Goal: Task Accomplishment & Management: Manage account settings

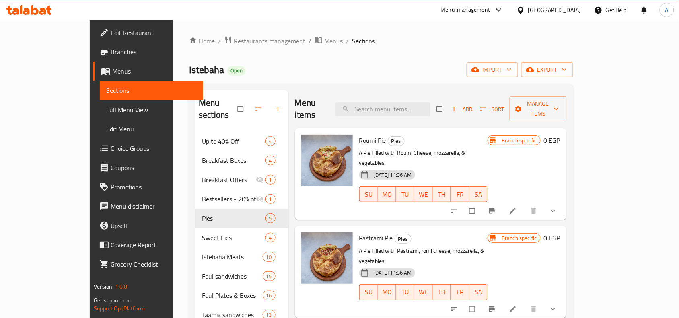
click at [573, 7] on div "[GEOGRAPHIC_DATA]" at bounding box center [554, 10] width 53 height 9
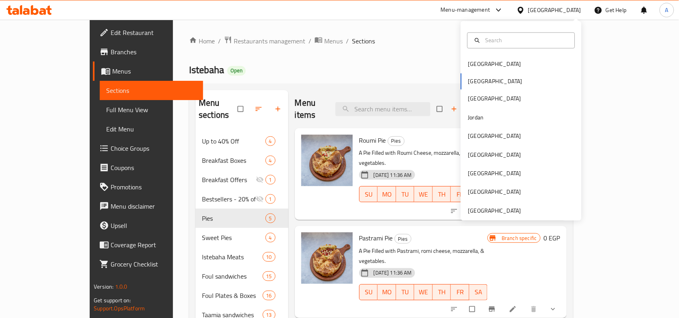
click at [93, 59] on link "Branches" at bounding box center [148, 51] width 110 height 19
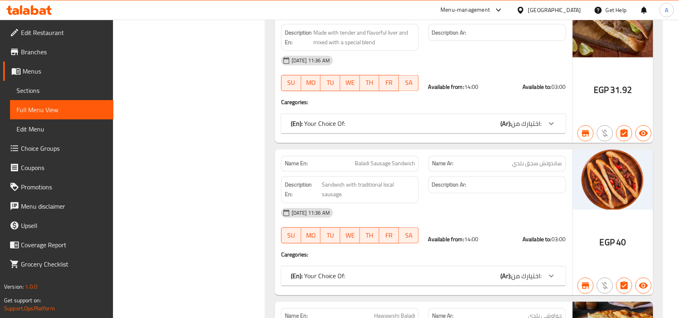
scroll to position [5857, 0]
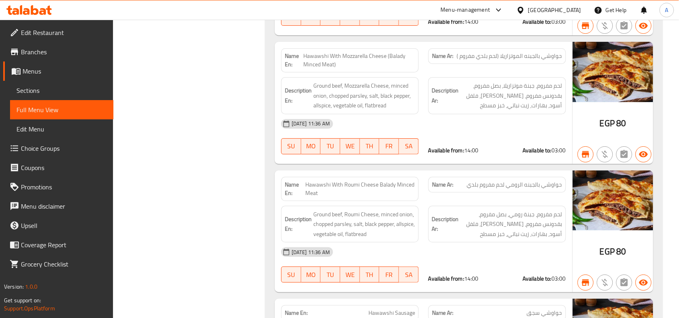
scroll to position [6410, 0]
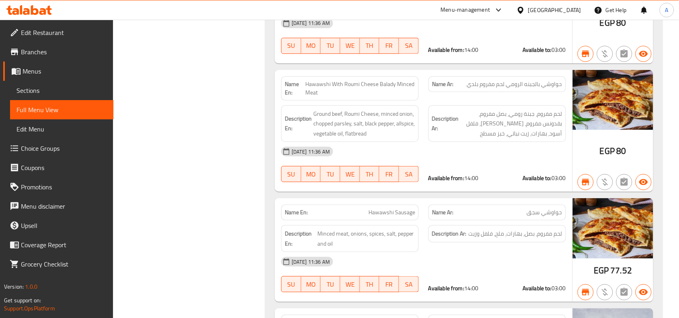
click at [379, 208] on span "Hawawshi Sausage" at bounding box center [391, 212] width 47 height 8
copy span "Hawawshi Sausage"
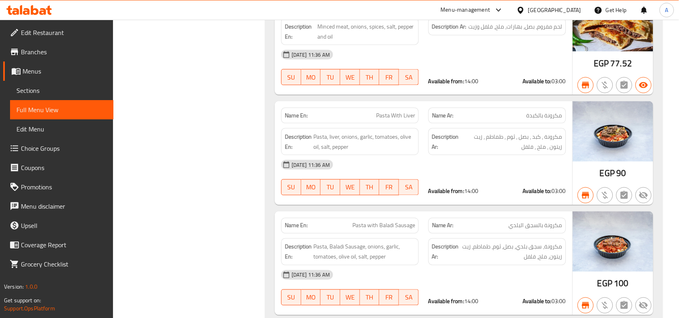
scroll to position [6661, 0]
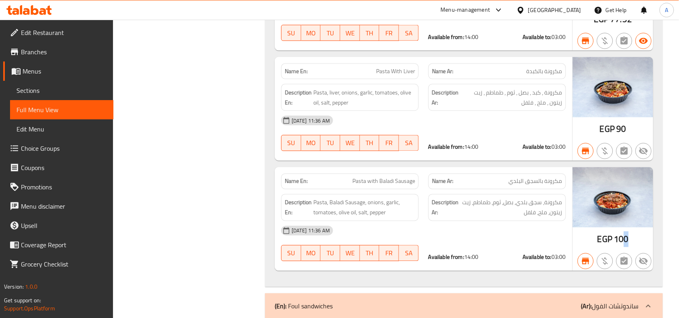
click at [624, 232] on span "100" at bounding box center [621, 240] width 14 height 16
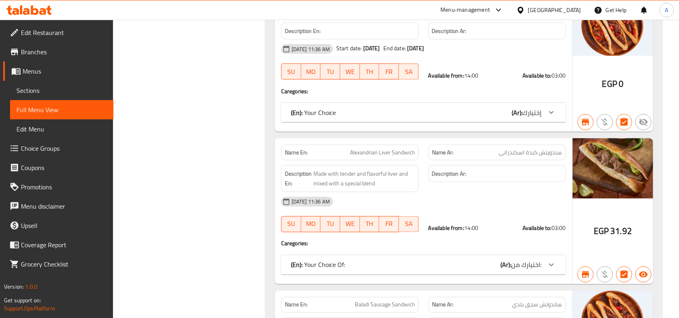
scroll to position [25508, 0]
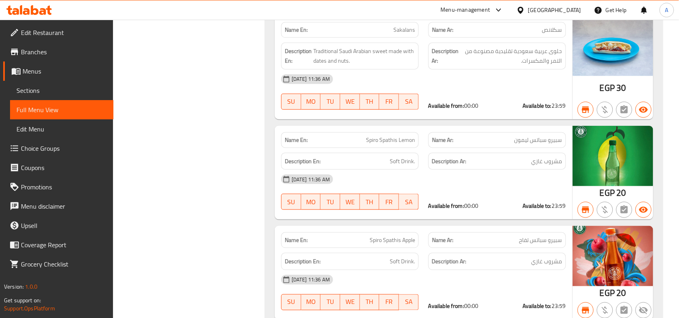
copy span "Spathis"
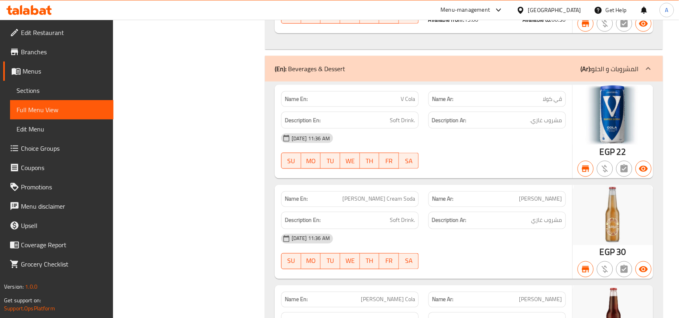
scroll to position [24784, 0]
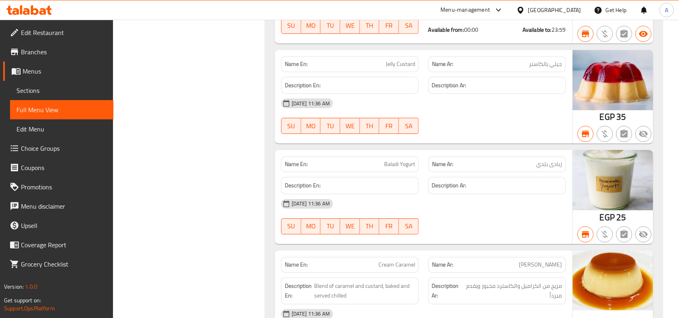
scroll to position [25237, 0]
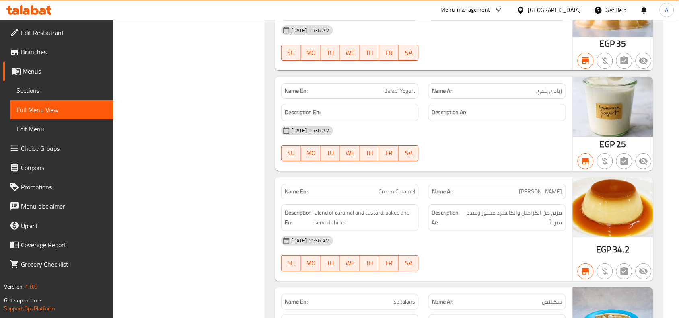
drag, startPoint x: 562, startPoint y: 117, endPoint x: 470, endPoint y: 123, distance: 92.7
drag, startPoint x: 401, startPoint y: 111, endPoint x: 435, endPoint y: 113, distance: 33.8
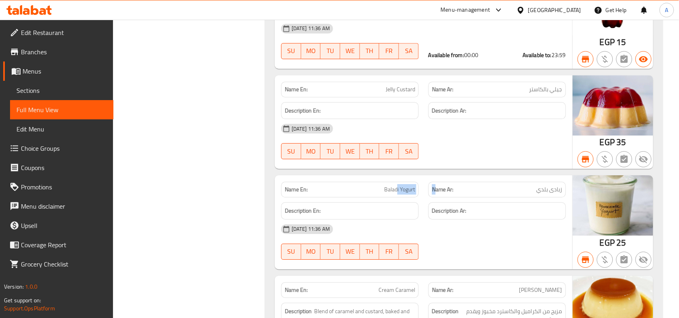
scroll to position [25086, 0]
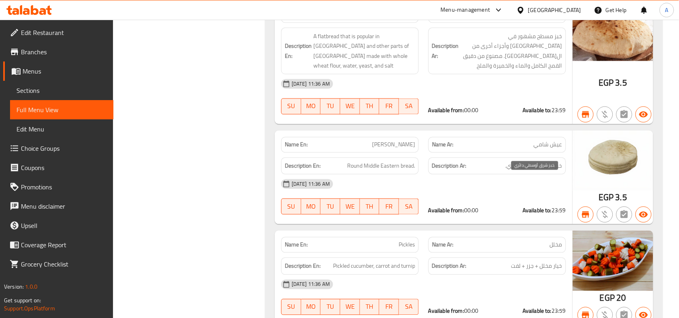
scroll to position [23985, 0]
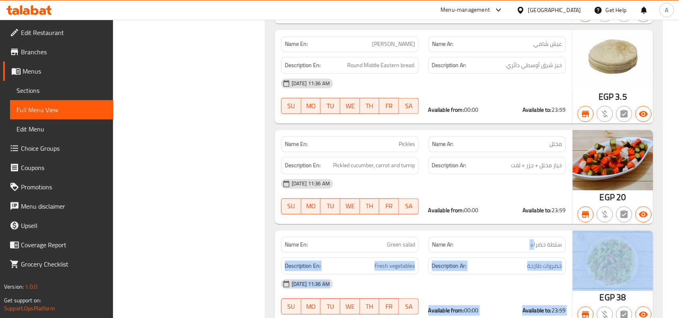
drag, startPoint x: 534, startPoint y: 262, endPoint x: 587, endPoint y: 263, distance: 53.5
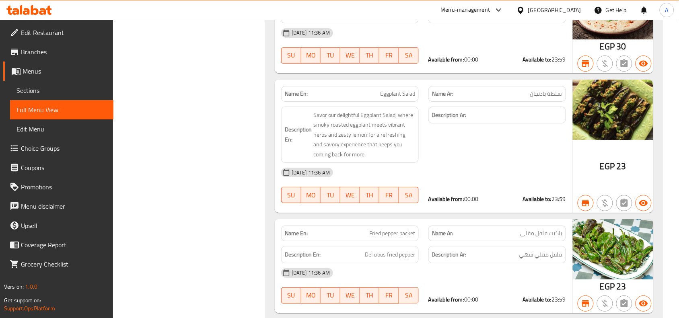
scroll to position [24387, 0]
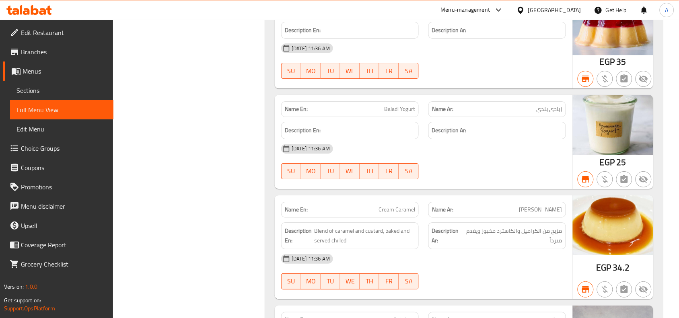
scroll to position [25242, 0]
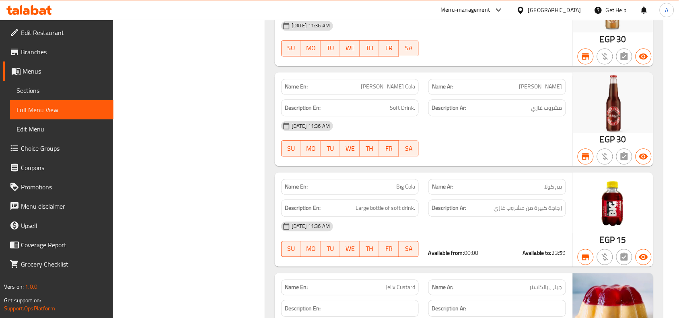
scroll to position [24739, 0]
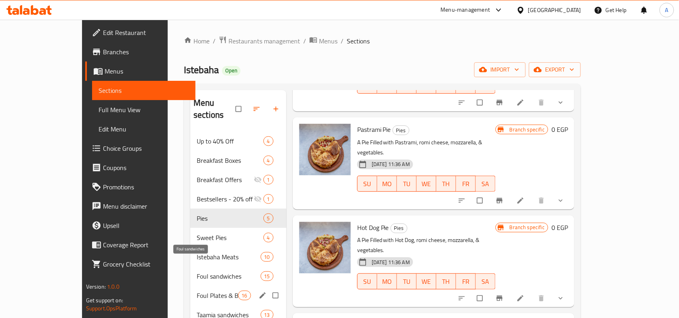
scroll to position [101, 0]
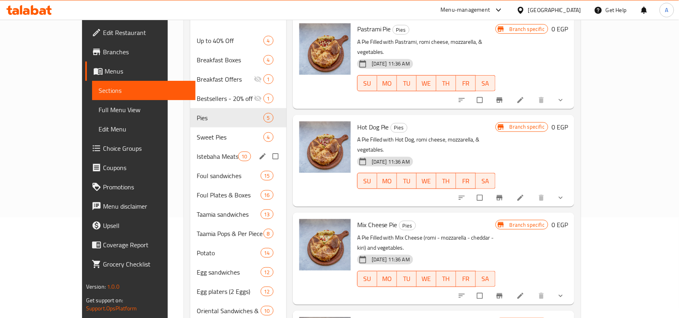
click at [190, 153] on div "Istebaha Meats 10" at bounding box center [238, 156] width 96 height 19
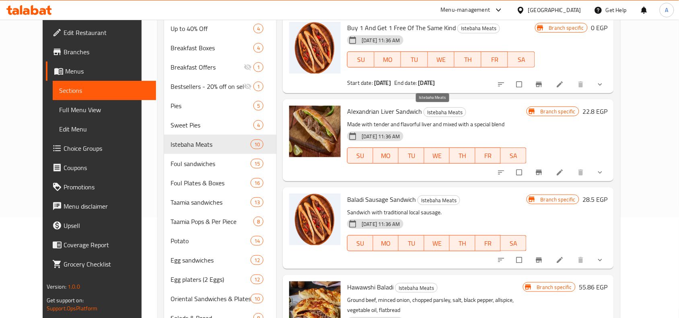
click at [424, 117] on span "Istebaha Meats" at bounding box center [445, 112] width 42 height 9
copy span "Istebaha Meats"
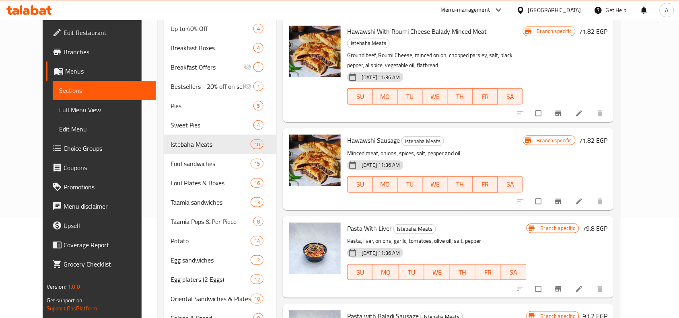
scroll to position [574, 0]
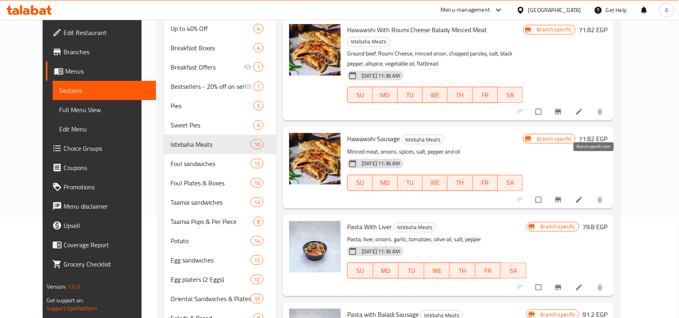
click at [568, 191] on button "Branch-specific-item" at bounding box center [558, 200] width 19 height 18
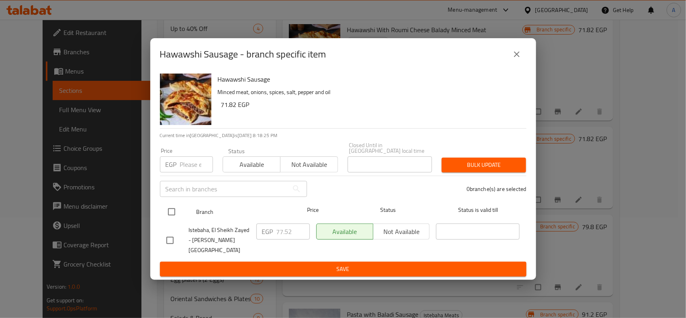
click at [172, 211] on input "checkbox" at bounding box center [171, 211] width 17 height 17
checkbox input "true"
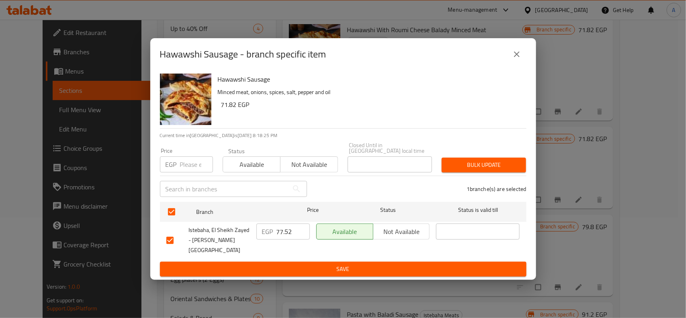
click at [193, 164] on input "number" at bounding box center [196, 164] width 33 height 16
type input "85"
click at [469, 169] on span "Bulk update" at bounding box center [484, 165] width 72 height 10
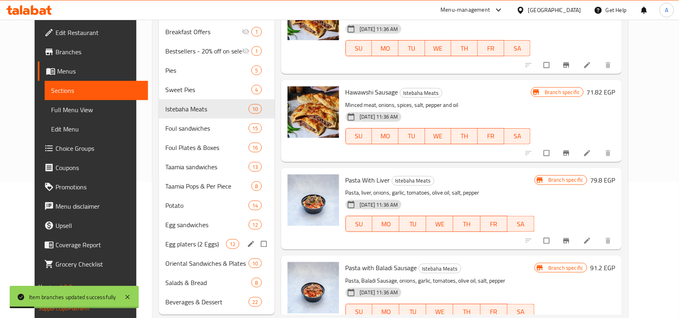
scroll to position [155, 0]
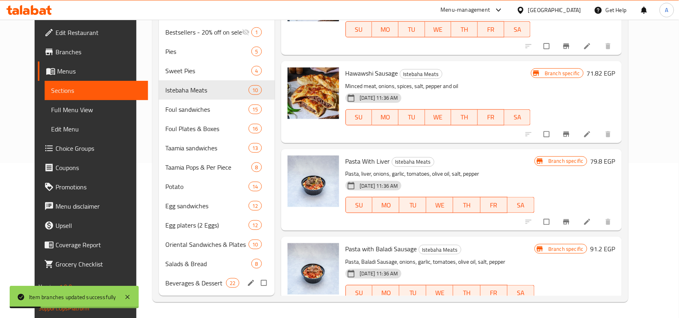
click at [175, 275] on div "Beverages & Dessert 22" at bounding box center [217, 282] width 116 height 19
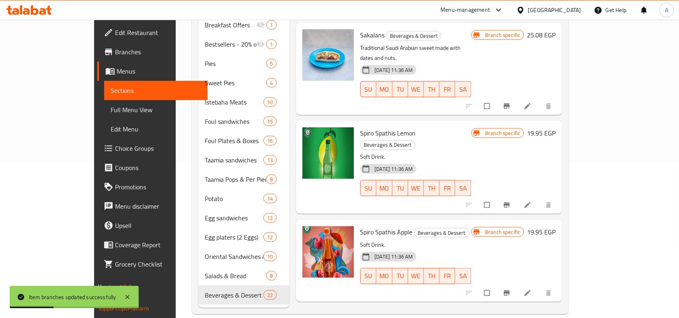
scroll to position [473, 0]
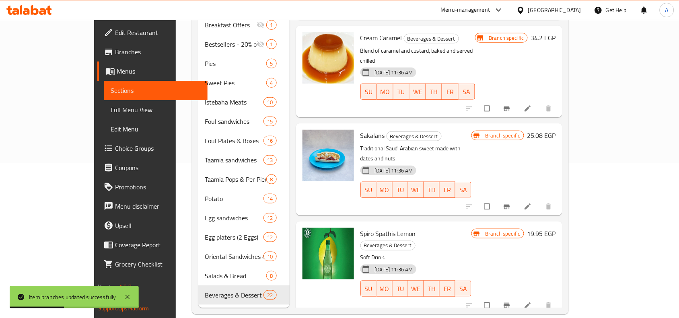
copy span "Beverages & Dessert"
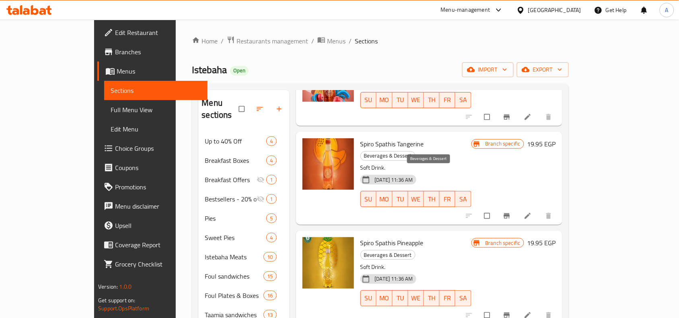
scroll to position [804, 0]
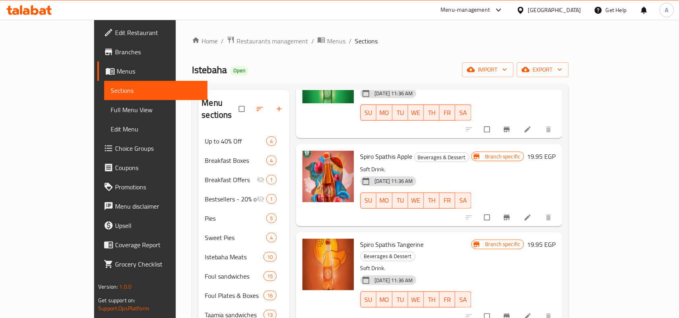
copy span "Spathis"
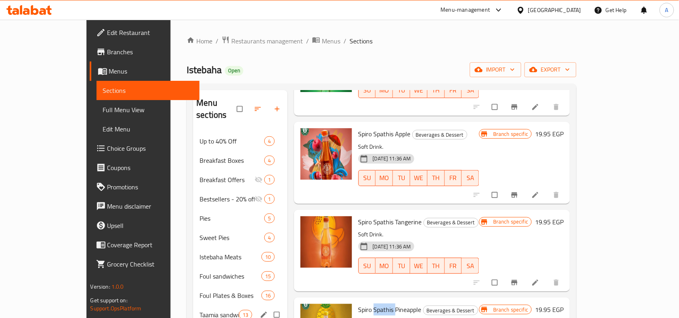
scroll to position [155, 0]
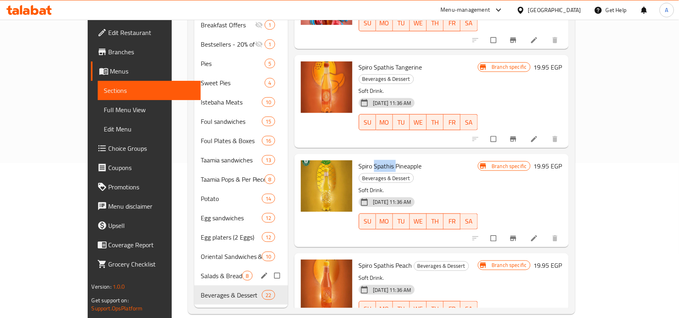
click at [194, 271] on div "Salads & Bread 8" at bounding box center [241, 275] width 94 height 19
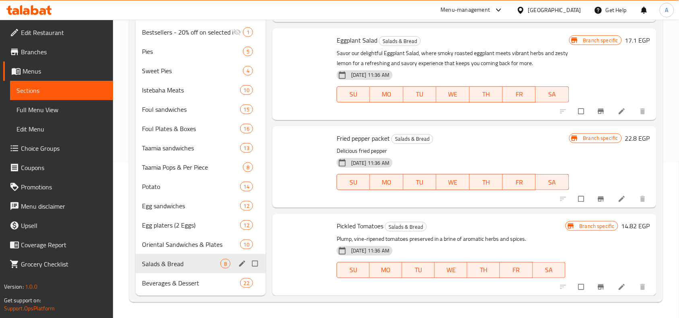
scroll to position [382, 0]
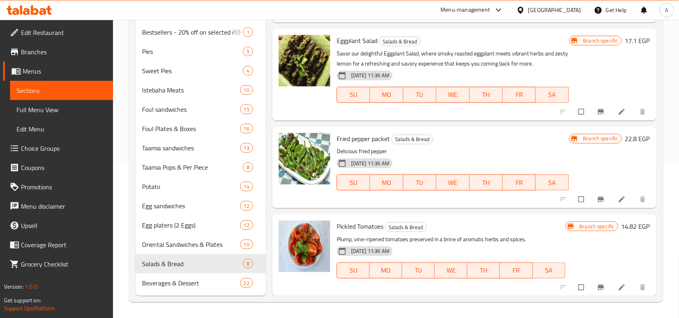
click at [412, 220] on div "Pickled Tomatoes Salads & Bread Plump, vine-ripened tomatoes preserved in a bri…" at bounding box center [450, 255] width 235 height 75
click at [413, 224] on span "Salads & Bread" at bounding box center [405, 227] width 41 height 9
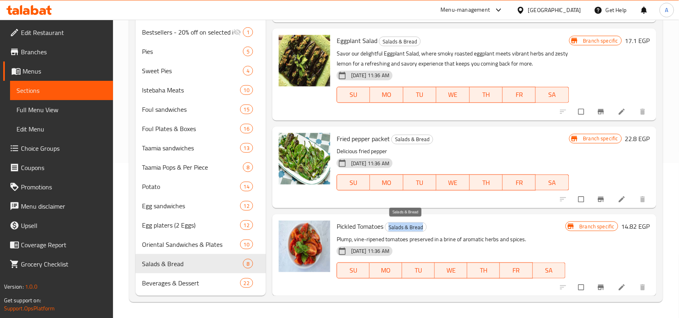
click at [413, 224] on span "Salads & Bread" at bounding box center [405, 227] width 41 height 9
copy span "Salads & Bread"
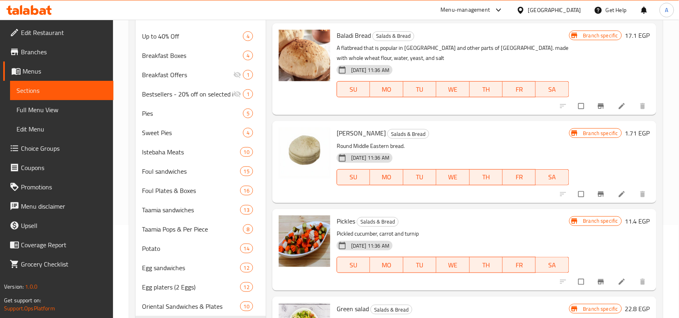
scroll to position [0, 0]
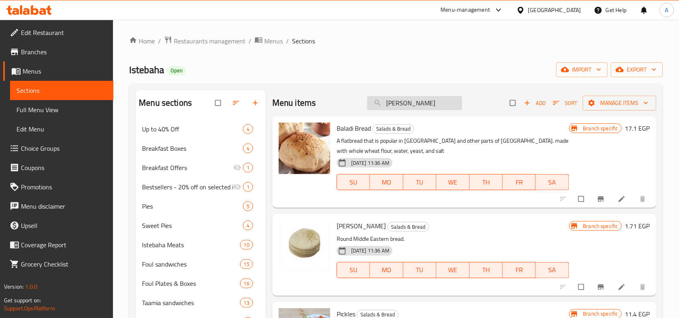
click at [424, 109] on input "[PERSON_NAME]" at bounding box center [414, 103] width 95 height 14
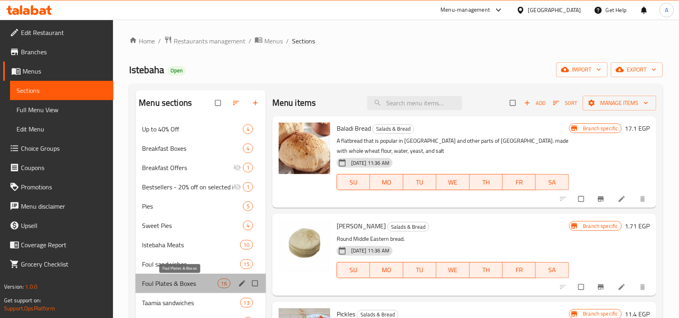
click at [173, 286] on span "Foul Plates & Boxes" at bounding box center [179, 284] width 75 height 10
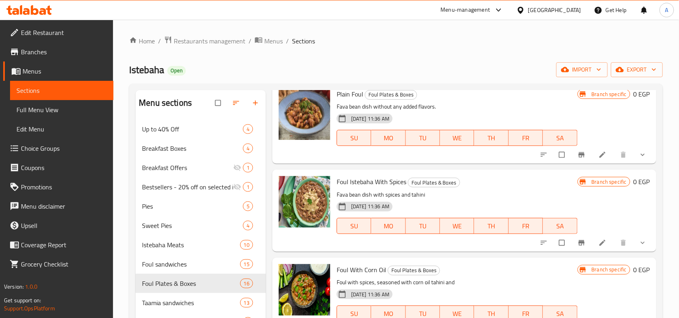
scroll to position [50, 0]
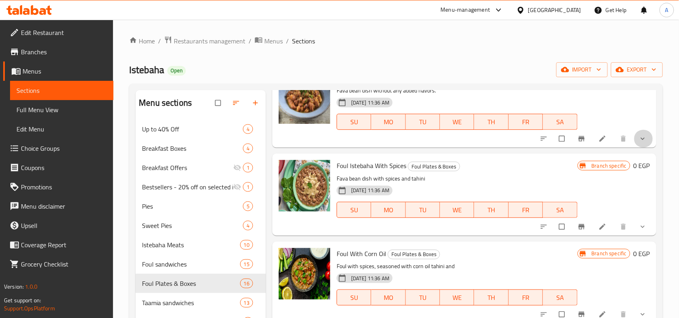
click at [638, 133] on button "show more" at bounding box center [643, 139] width 19 height 18
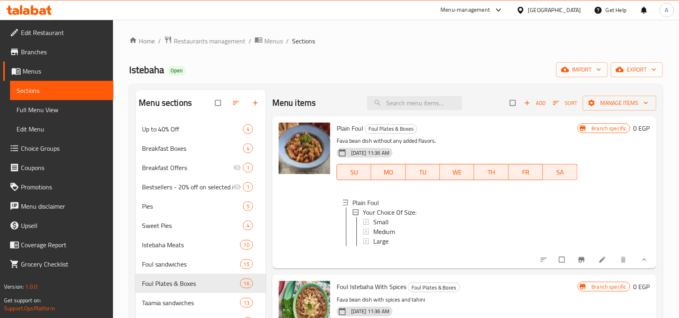
scroll to position [101, 0]
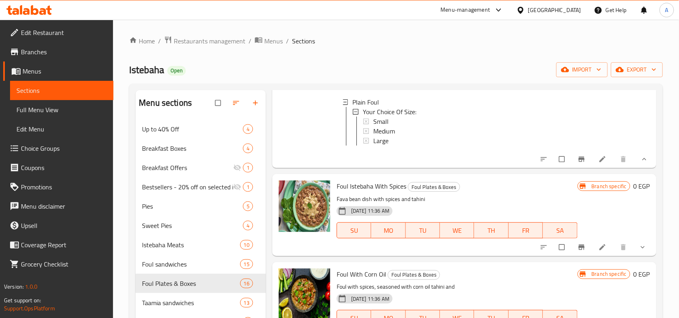
click at [634, 256] on button "show more" at bounding box center [643, 247] width 19 height 18
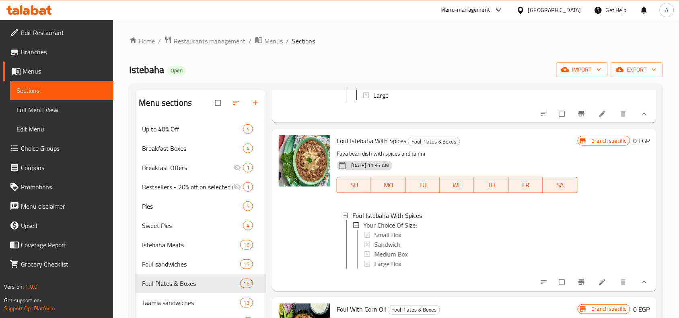
scroll to position [201, 0]
